Goal: Transaction & Acquisition: Purchase product/service

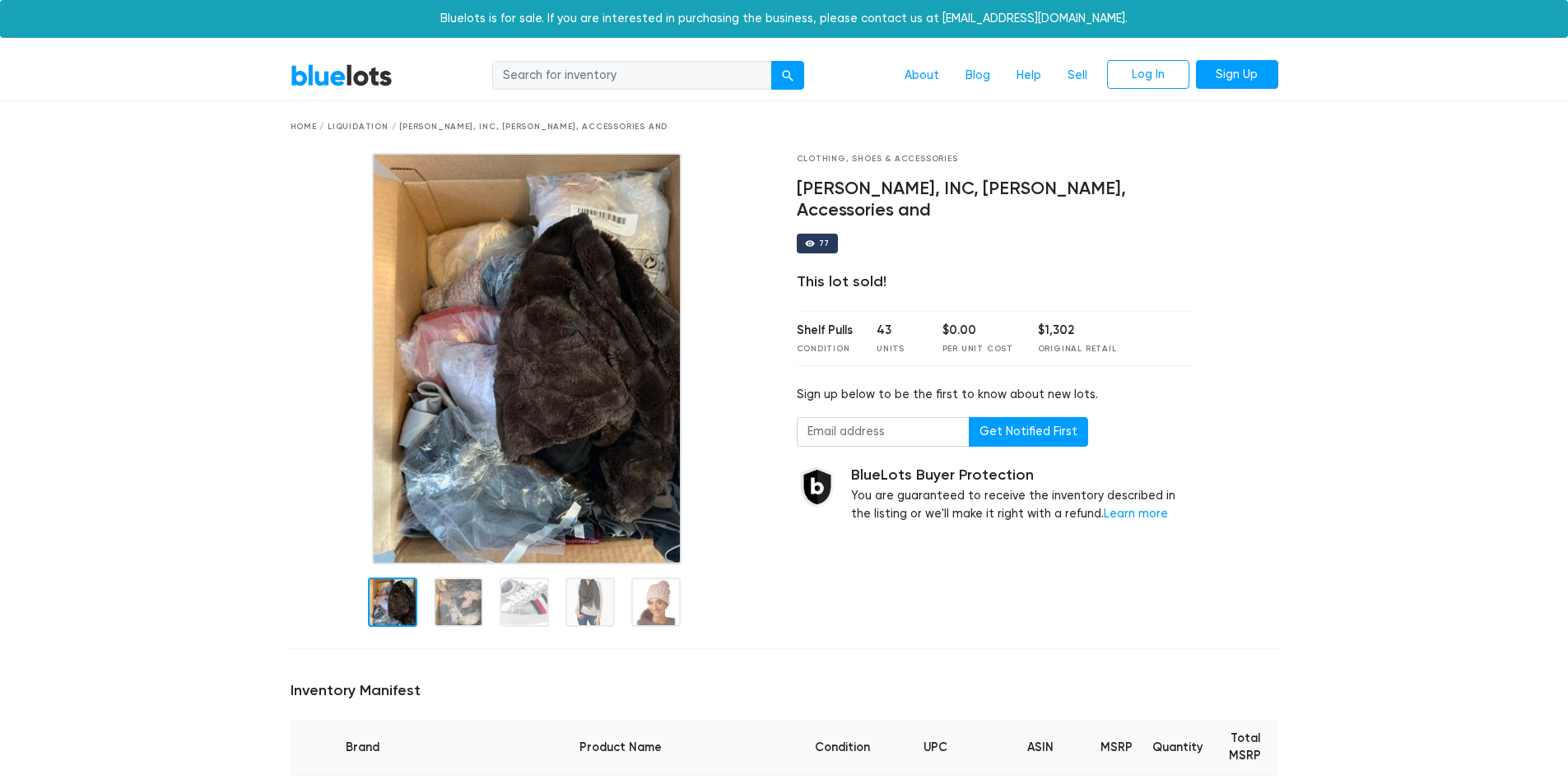
click at [521, 384] on img at bounding box center [527, 359] width 310 height 411
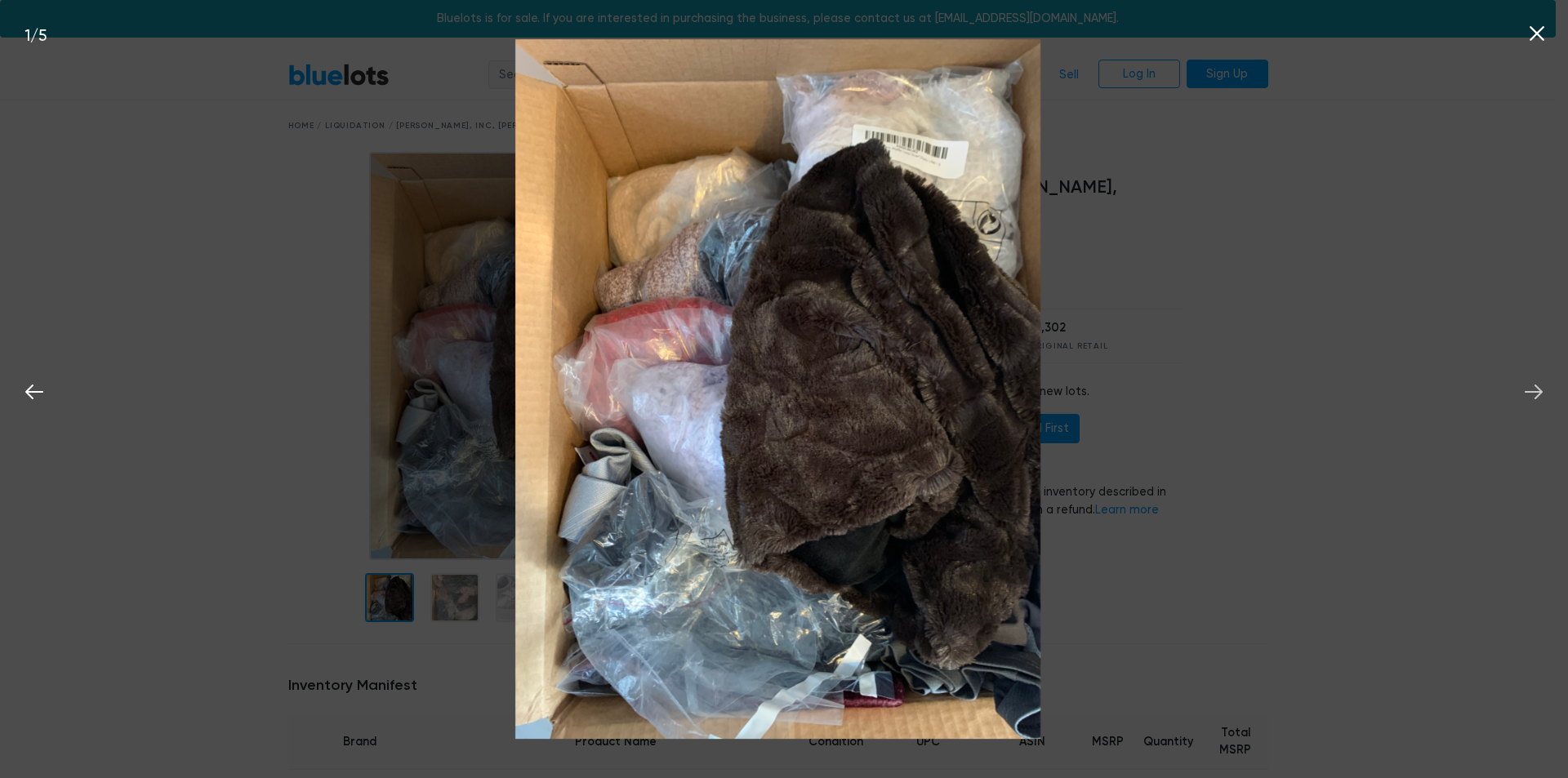
click at [1532, 395] on icon at bounding box center [1534, 392] width 25 height 25
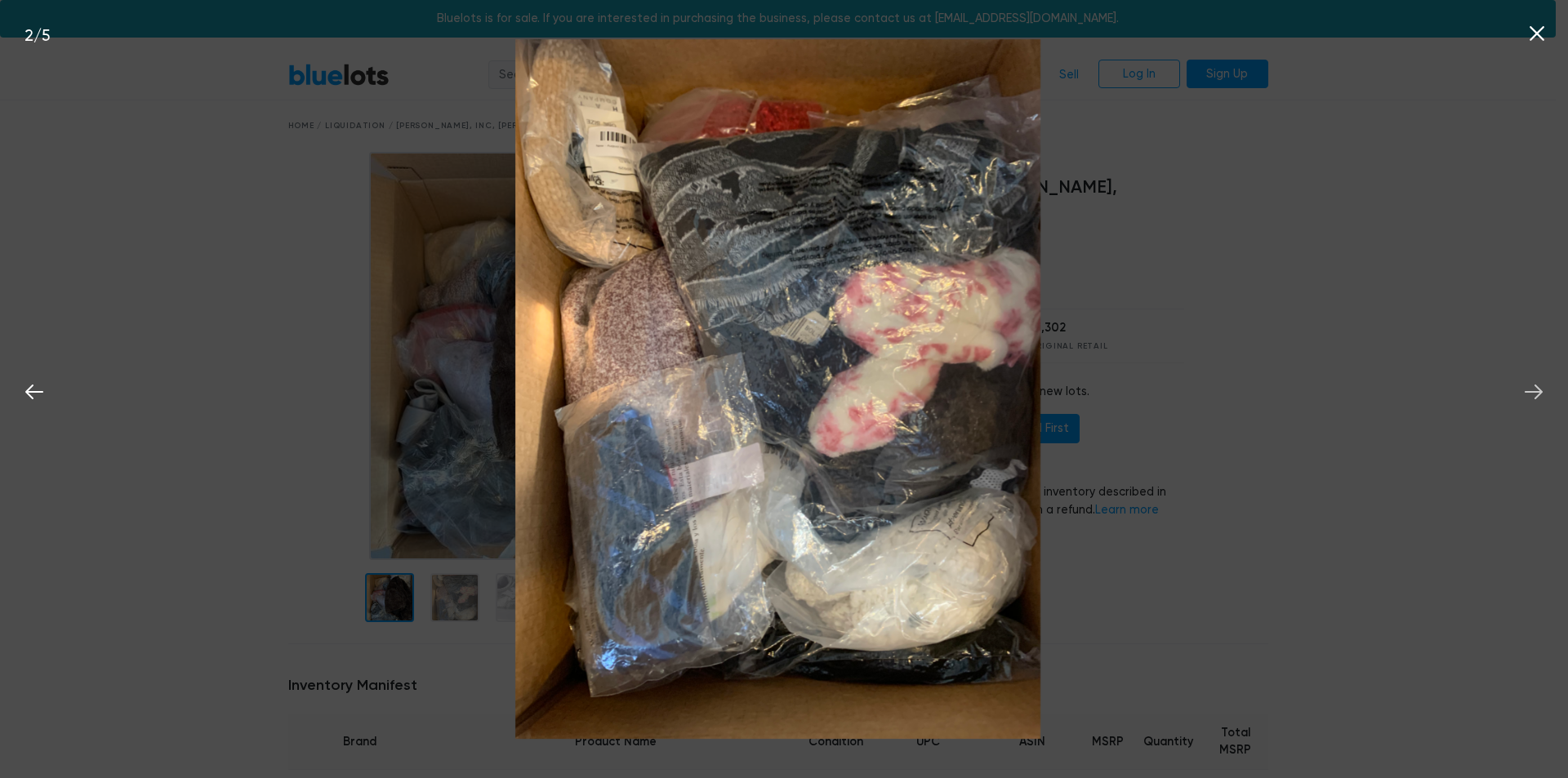
click at [1532, 395] on icon at bounding box center [1534, 392] width 25 height 25
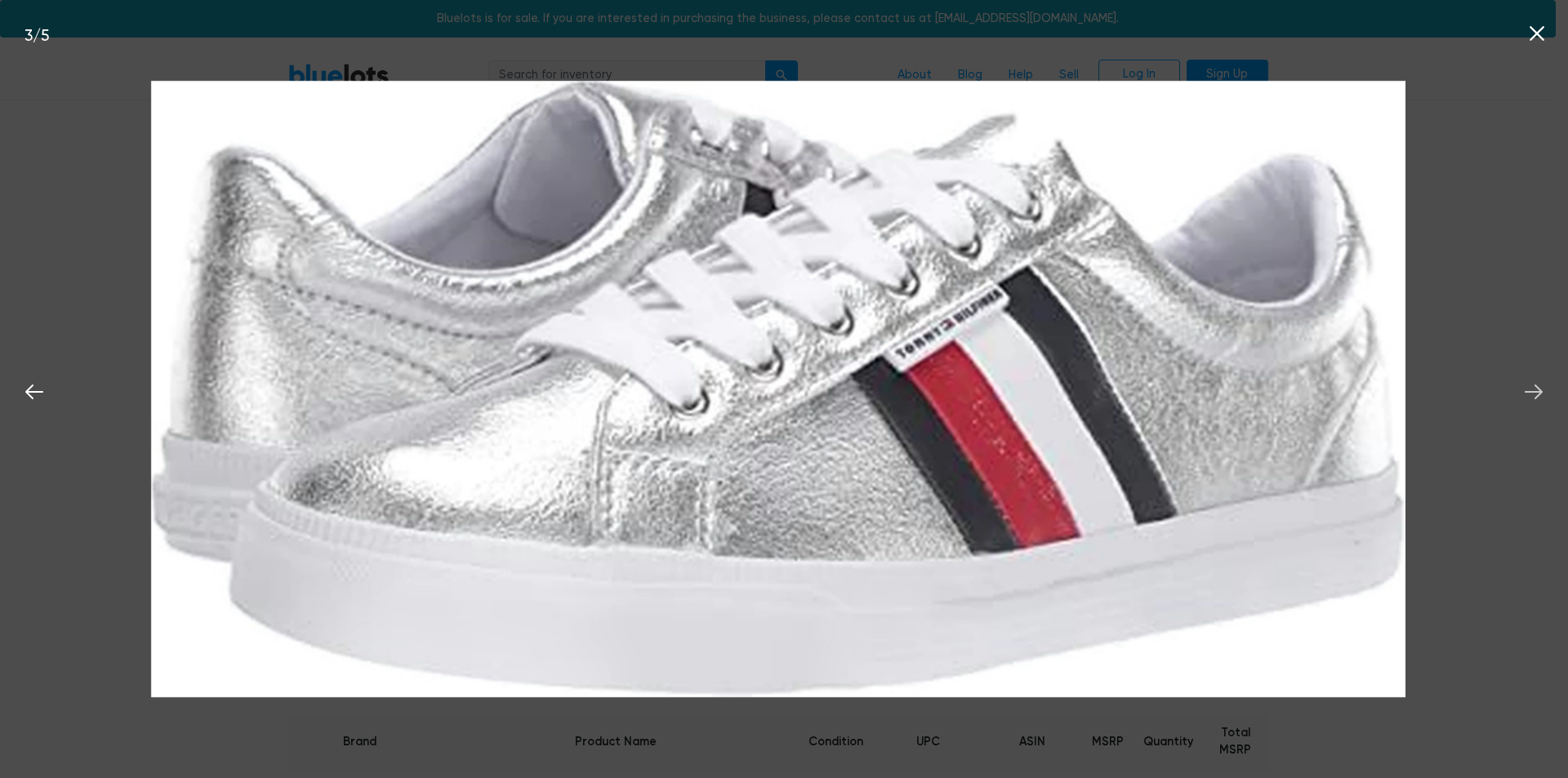
click at [1532, 395] on icon at bounding box center [1534, 392] width 25 height 25
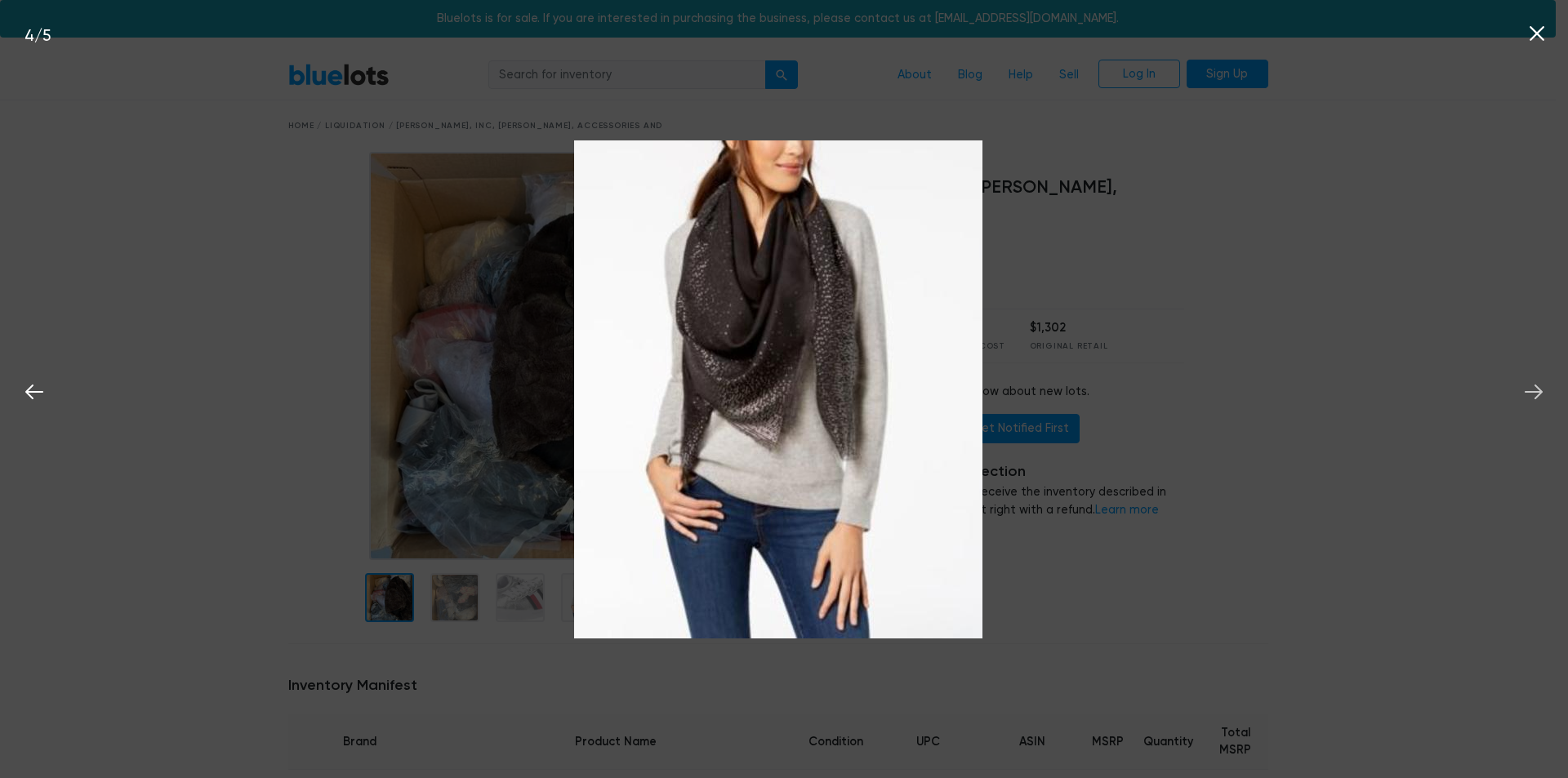
click at [1532, 395] on icon at bounding box center [1534, 392] width 25 height 25
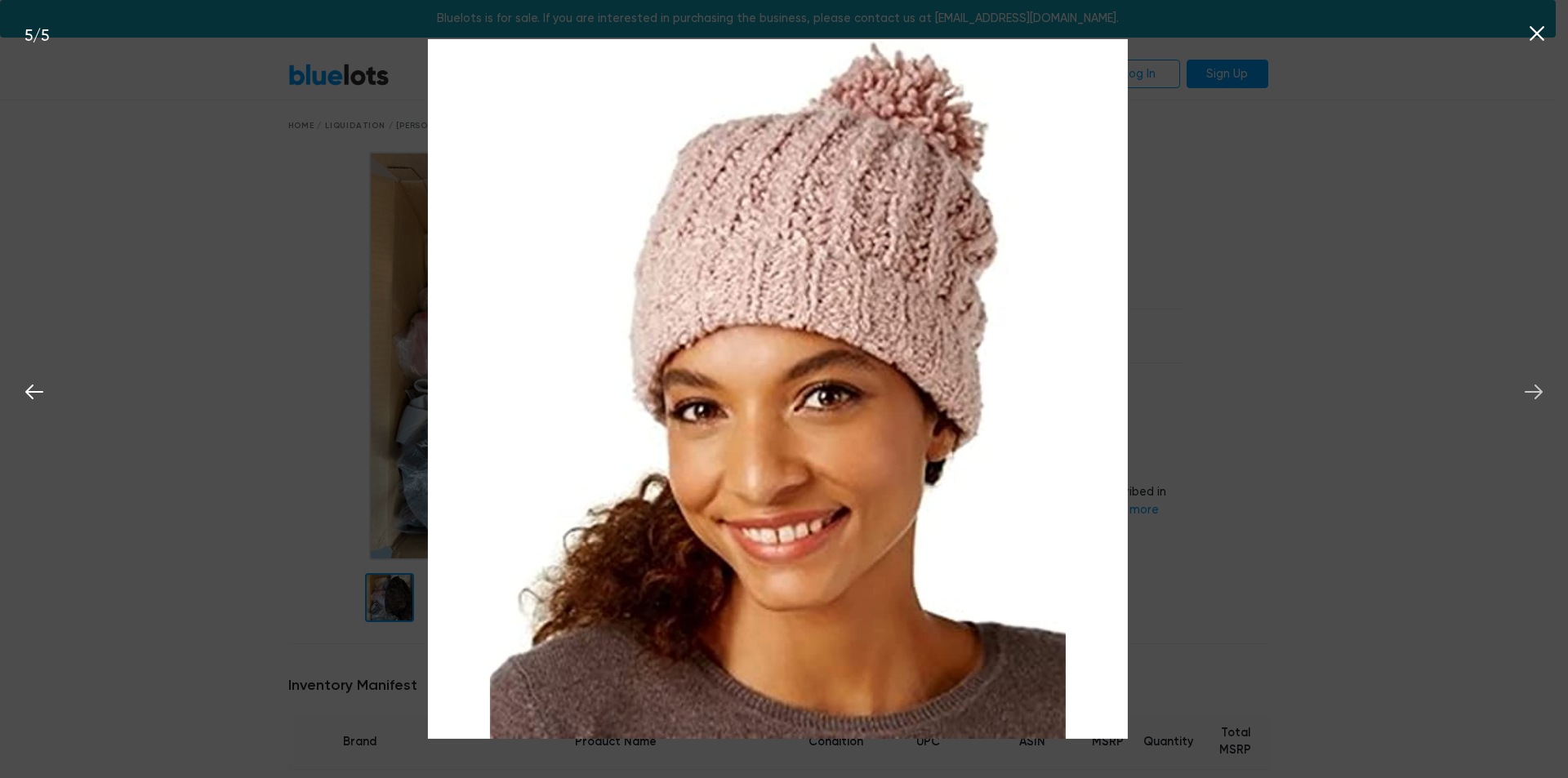
click at [1532, 395] on icon at bounding box center [1534, 392] width 25 height 25
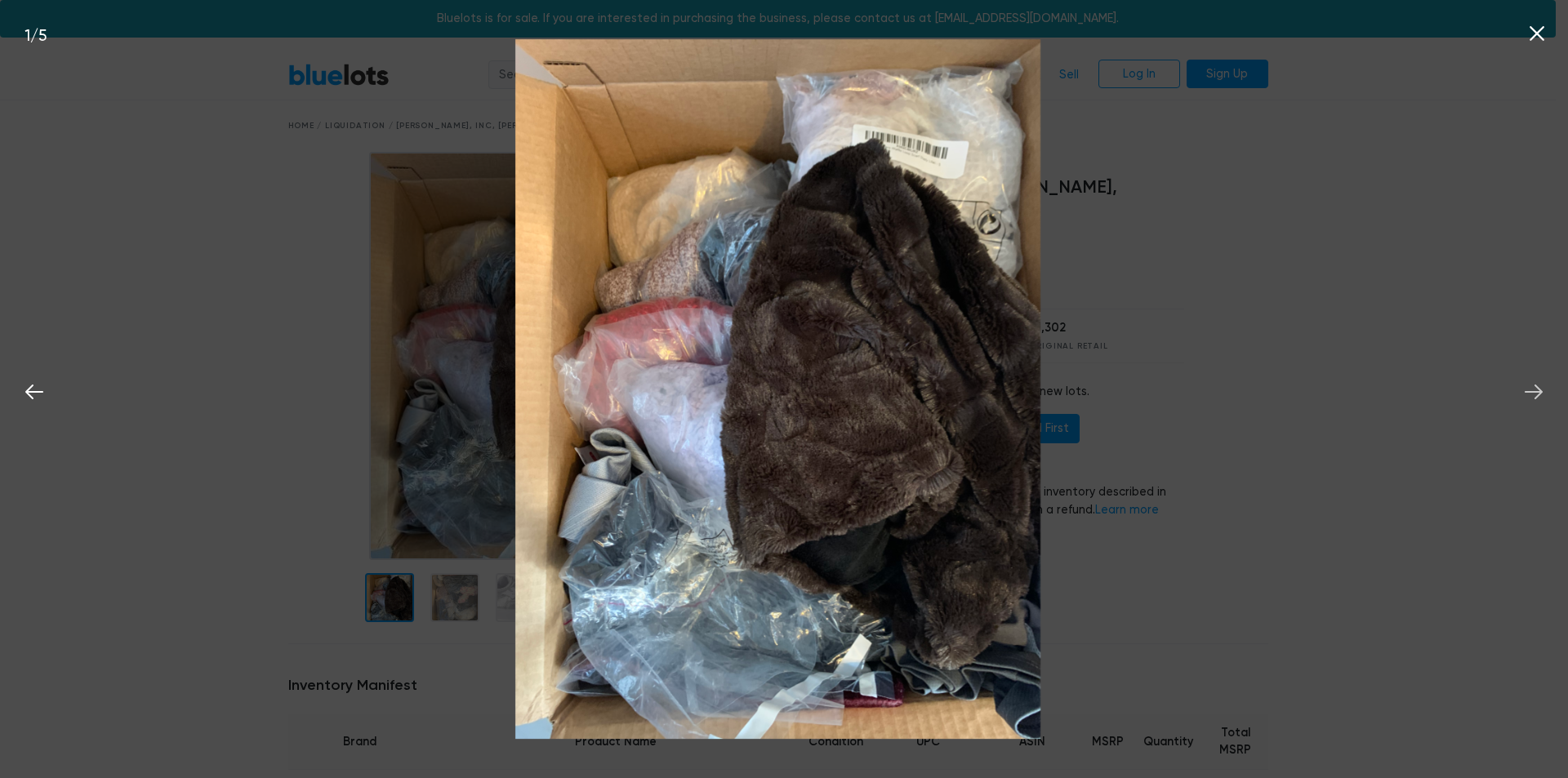
click at [1532, 395] on icon at bounding box center [1534, 392] width 25 height 25
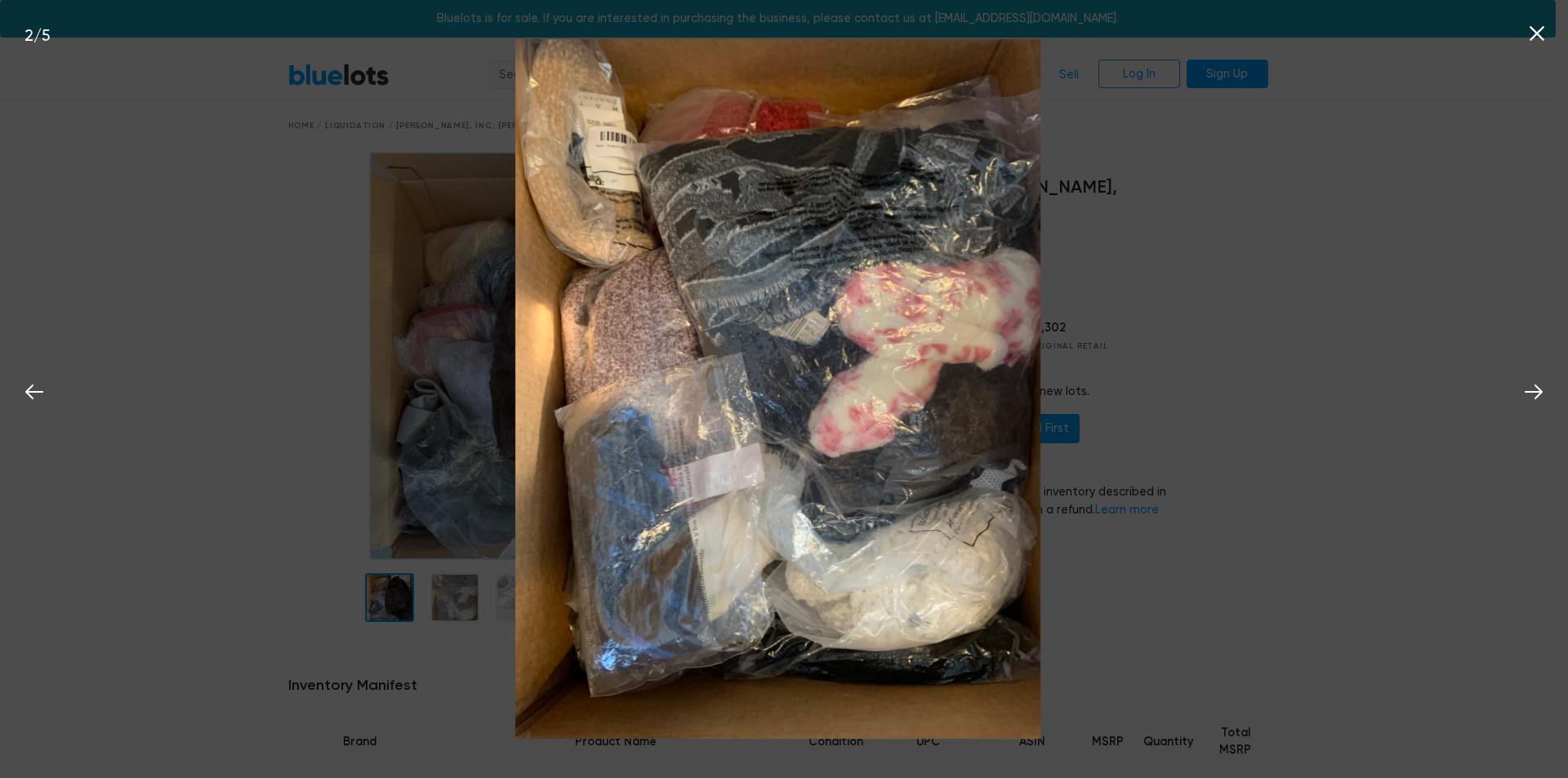
click at [1535, 32] on icon at bounding box center [1537, 34] width 15 height 15
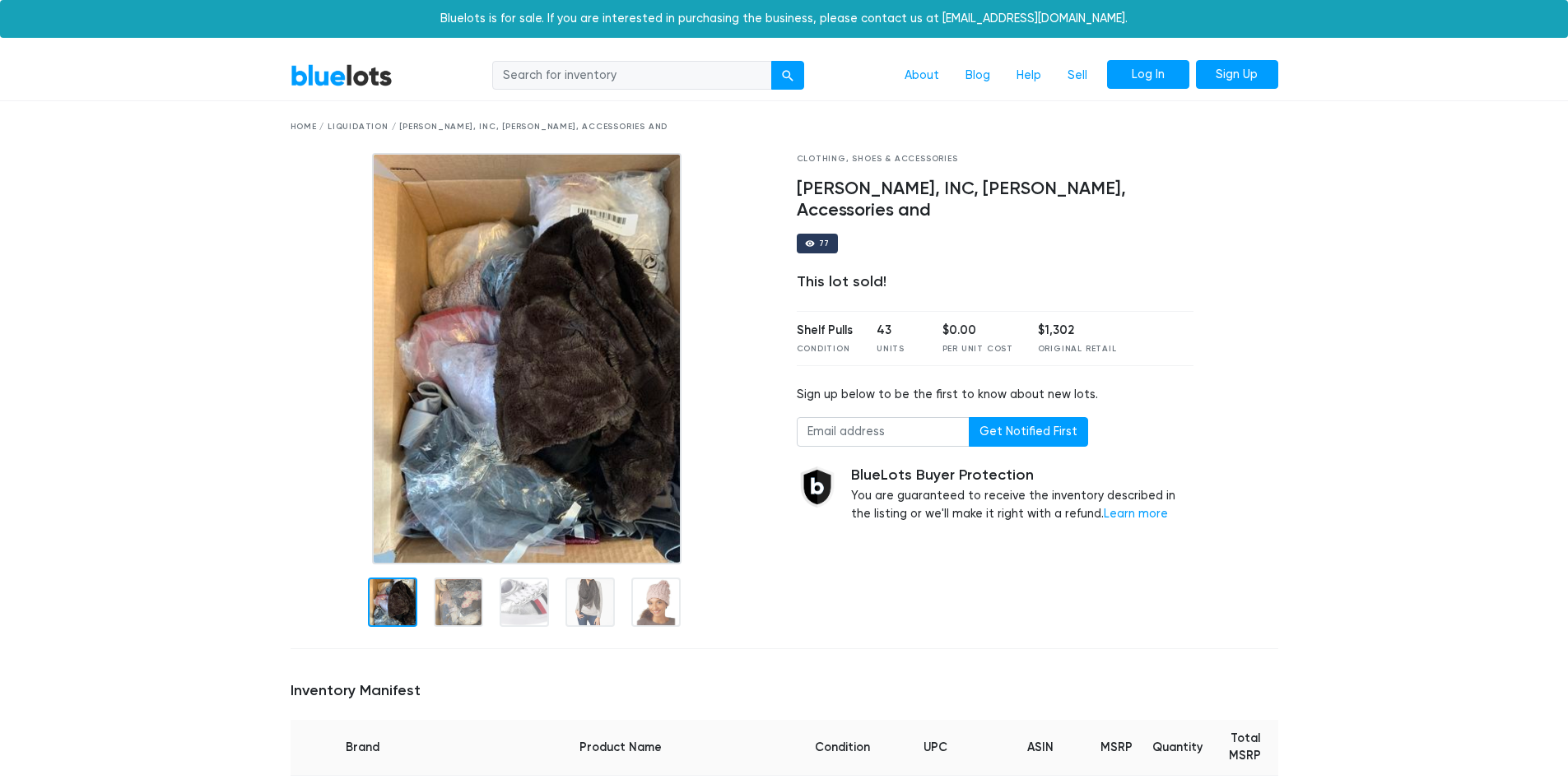
click at [1151, 83] on link "Log In" at bounding box center [1148, 75] width 82 height 30
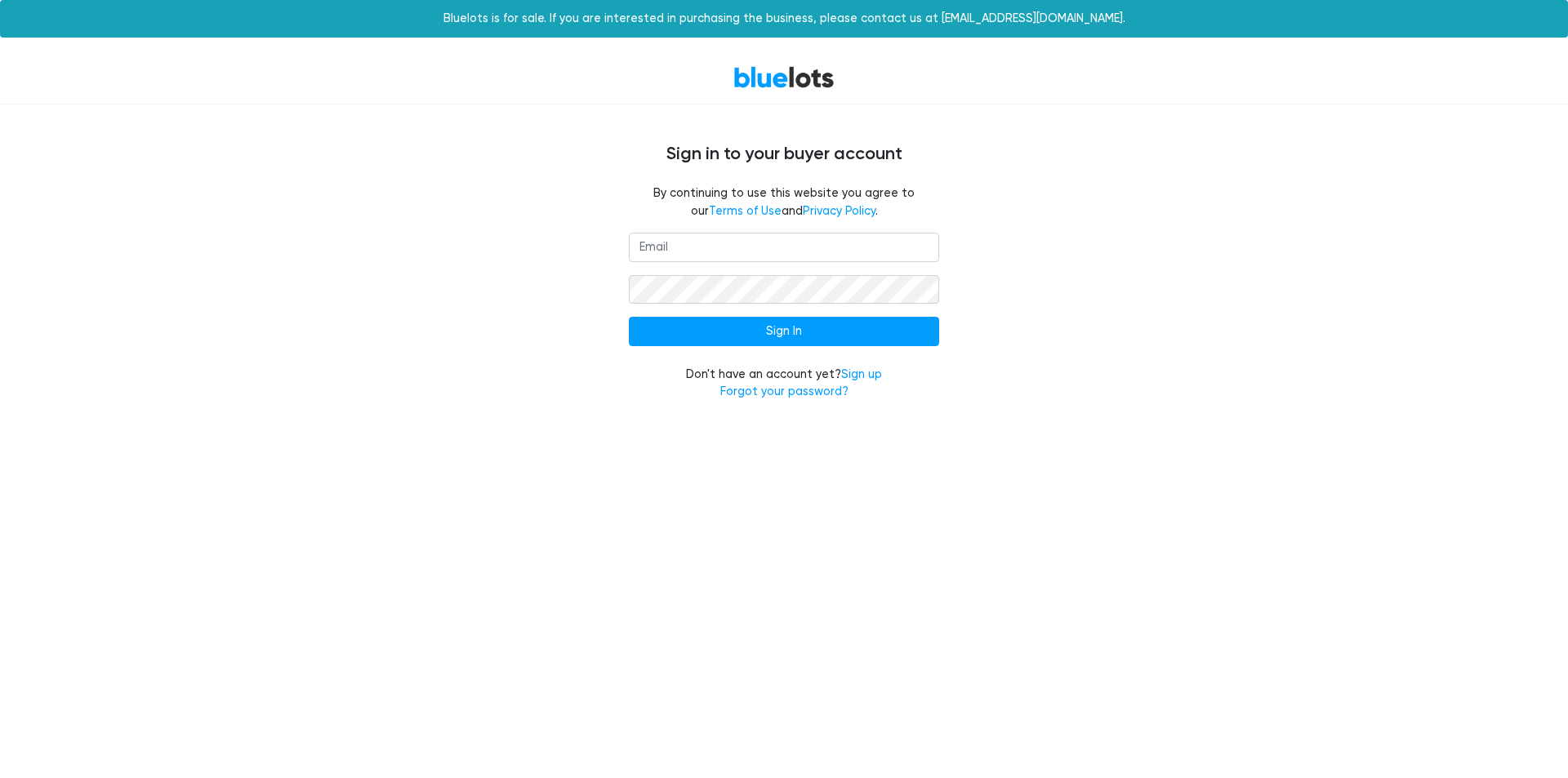
click at [771, 251] on input "email" at bounding box center [784, 248] width 311 height 30
type input "[EMAIL_ADDRESS][DOMAIN_NAME]"
click at [629, 317] on input "Sign In" at bounding box center [784, 332] width 311 height 30
